Goal: Information Seeking & Learning: Learn about a topic

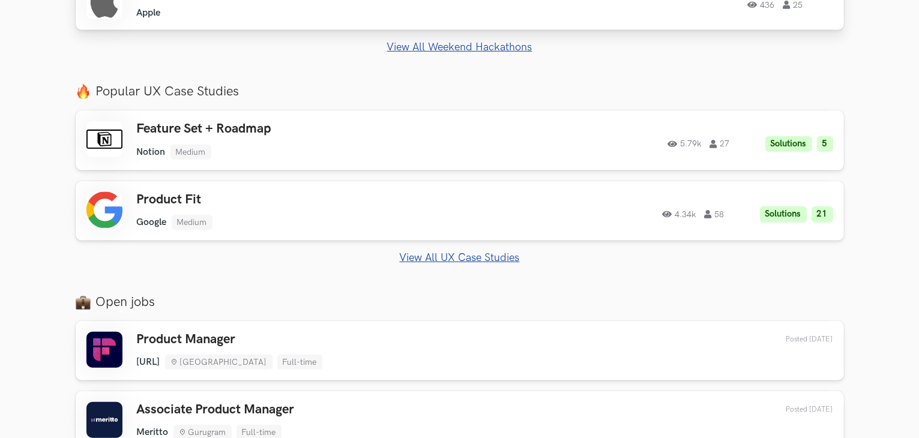
scroll to position [600, 0]
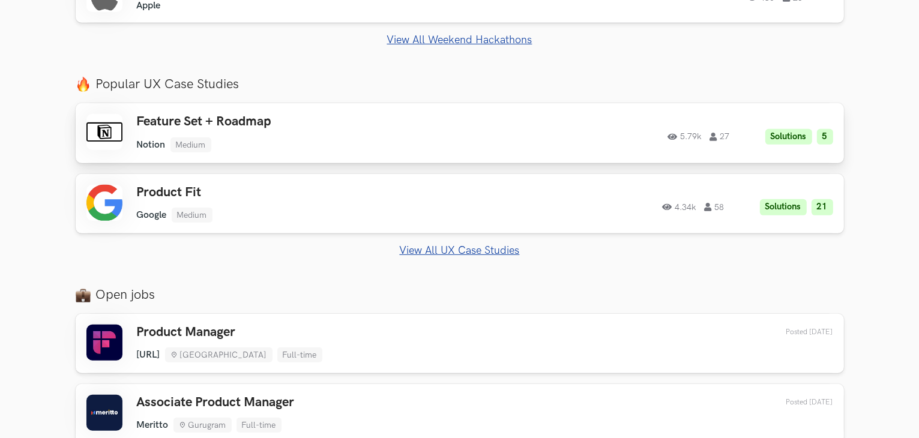
click at [373, 146] on ul "Notion Medium" at bounding box center [307, 144] width 341 height 15
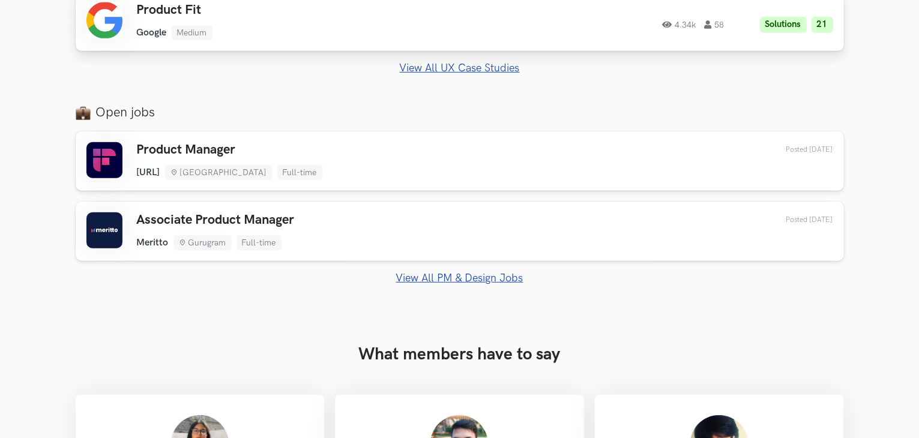
scroll to position [785, 0]
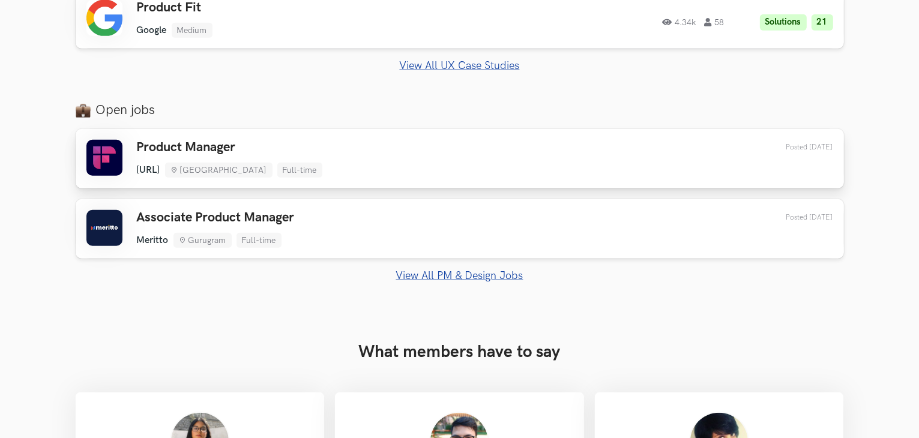
click at [232, 151] on h3 "Product Manager" at bounding box center [229, 148] width 185 height 16
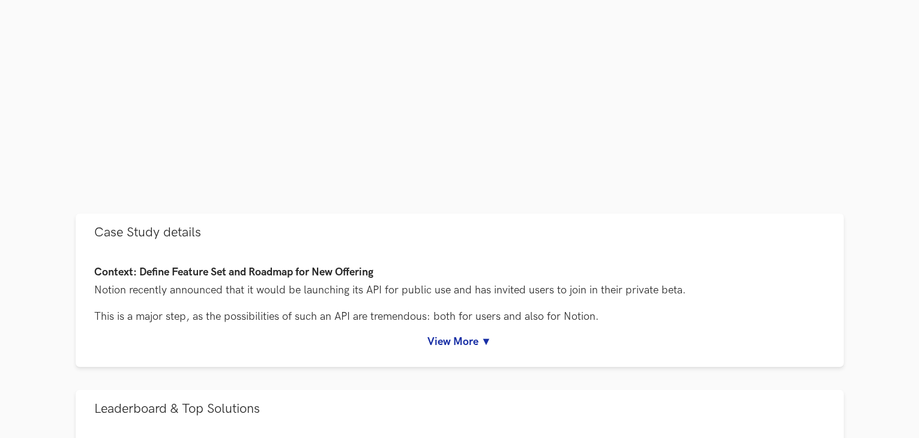
scroll to position [370, 0]
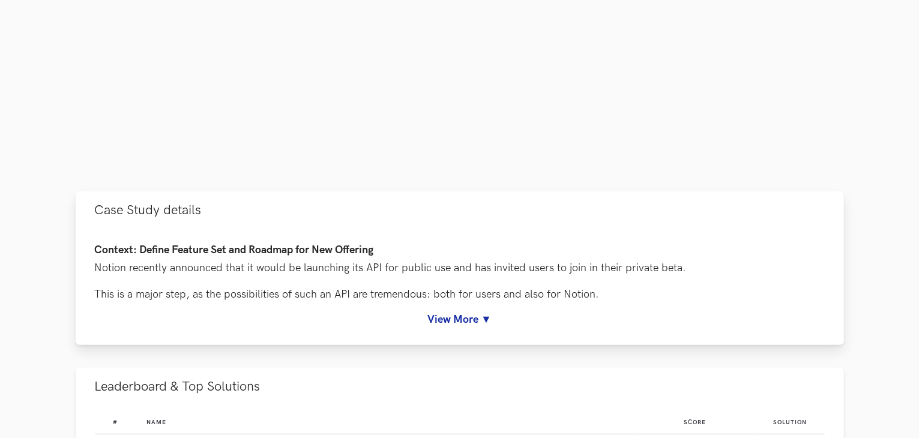
click at [440, 315] on link "View More ▼" at bounding box center [460, 319] width 730 height 13
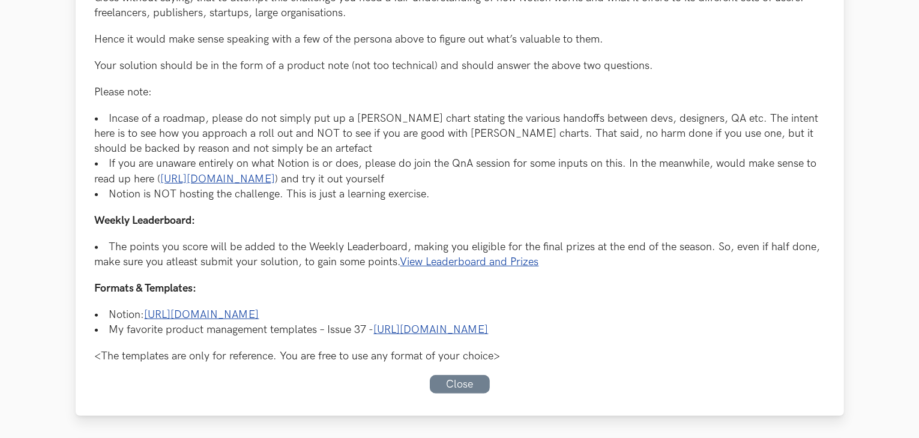
scroll to position [821, 0]
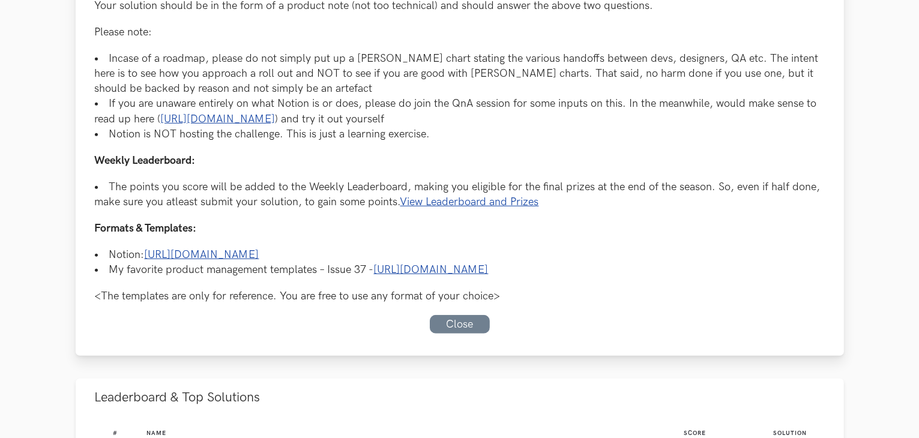
click at [259, 250] on link "https://www.notion.so/uxhack/Templates-d685dd9f72d94457b9981921c06e3ebe" at bounding box center [202, 254] width 115 height 13
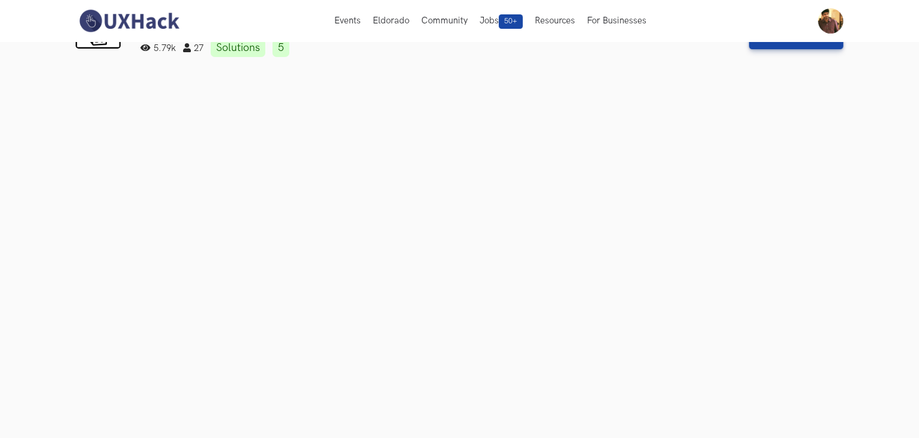
scroll to position [0, 0]
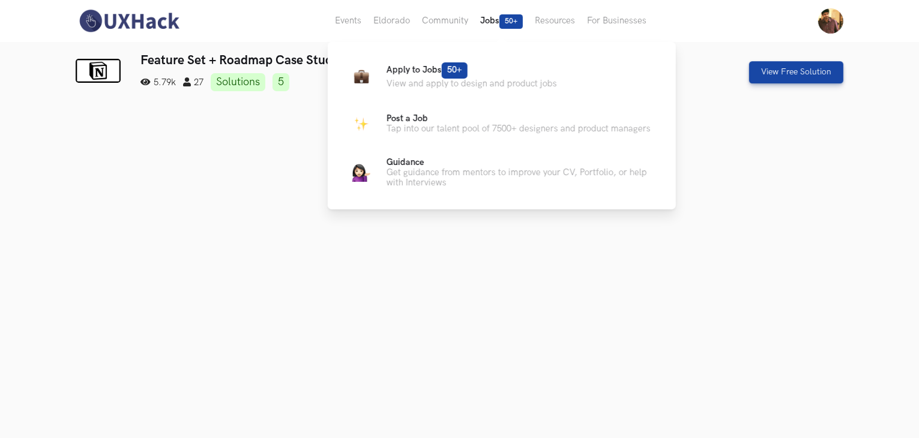
click at [494, 22] on button "Jobs 50+" at bounding box center [501, 21] width 55 height 42
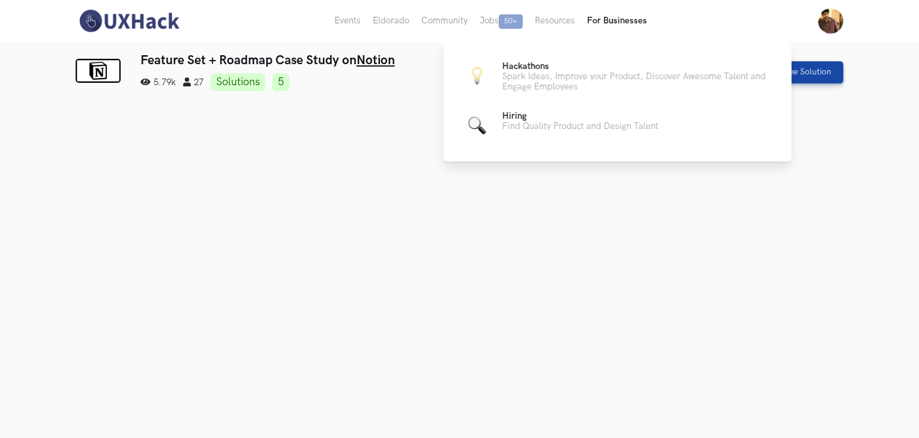
click at [629, 20] on button "For Businesses" at bounding box center [617, 21] width 72 height 42
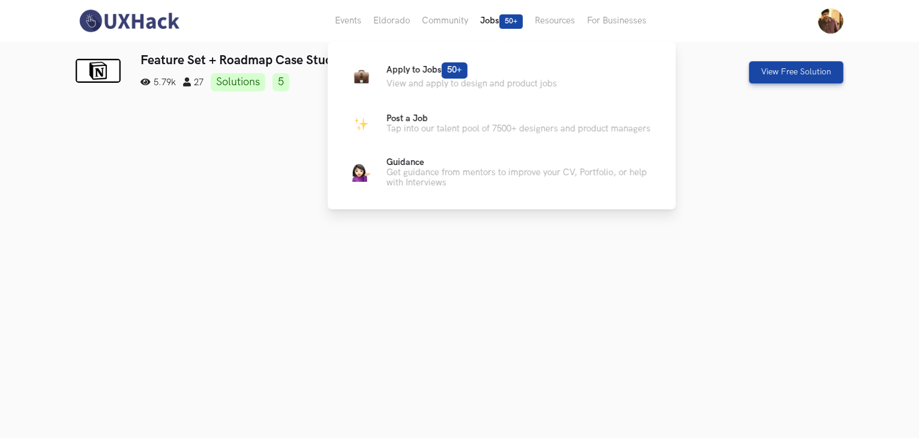
click at [484, 19] on button "Jobs 50+" at bounding box center [501, 21] width 55 height 42
